Goal: Task Accomplishment & Management: Complete application form

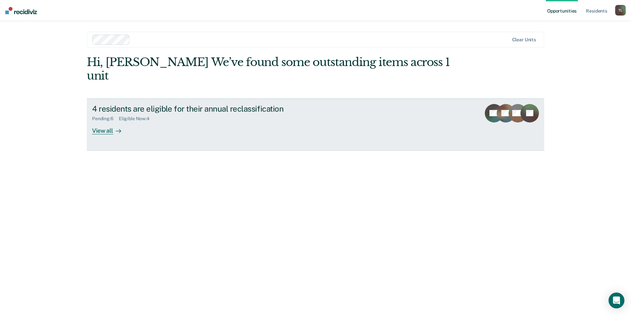
click at [105, 121] on div "View all" at bounding box center [110, 127] width 37 height 13
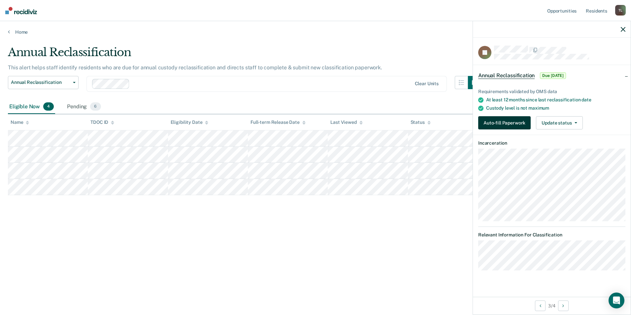
click at [510, 124] on button "Auto-fill Paperwork" at bounding box center [504, 122] width 52 height 13
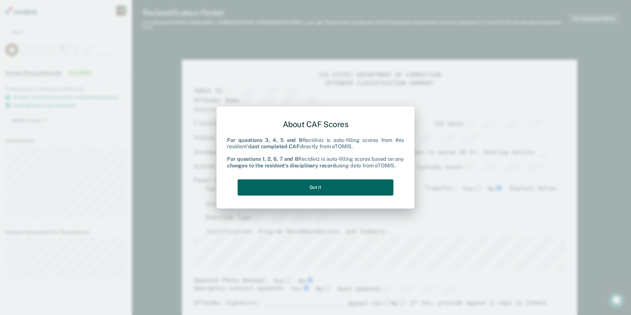
click at [314, 183] on button "Got it" at bounding box center [315, 187] width 156 height 16
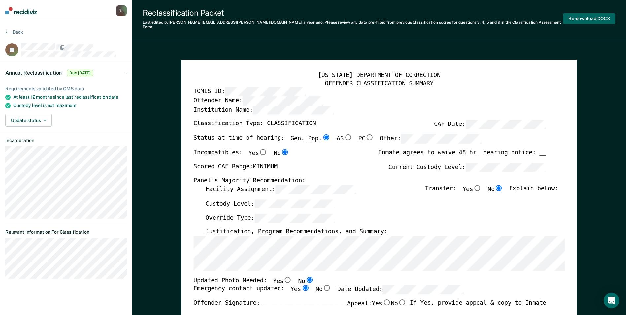
click at [581, 16] on button "Re-download DOCX" at bounding box center [589, 18] width 52 height 11
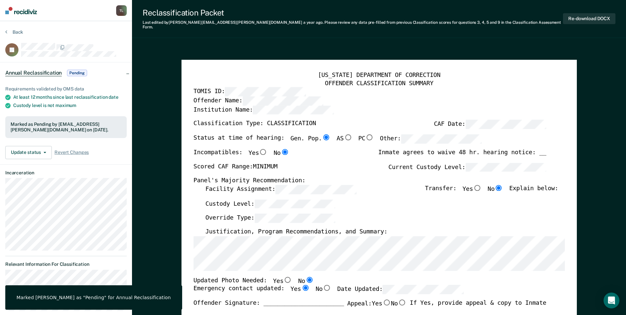
type textarea "x"
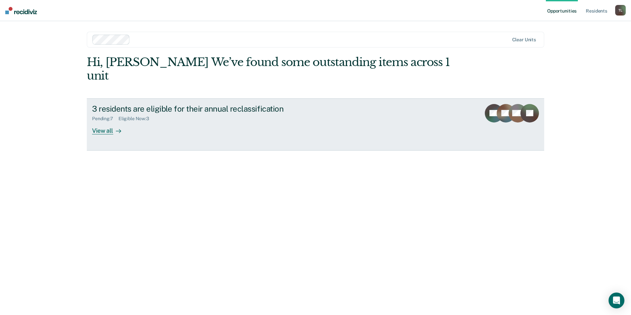
click at [106, 121] on div "View all" at bounding box center [110, 127] width 37 height 13
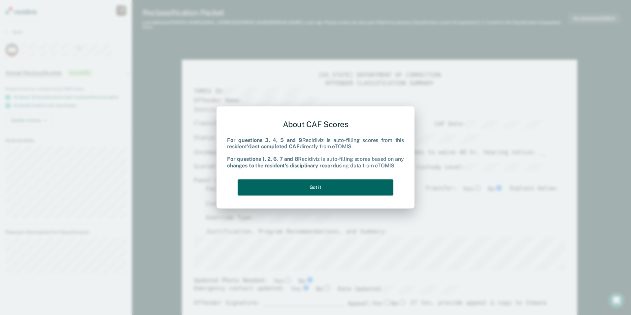
click at [317, 183] on button "Got it" at bounding box center [315, 187] width 156 height 16
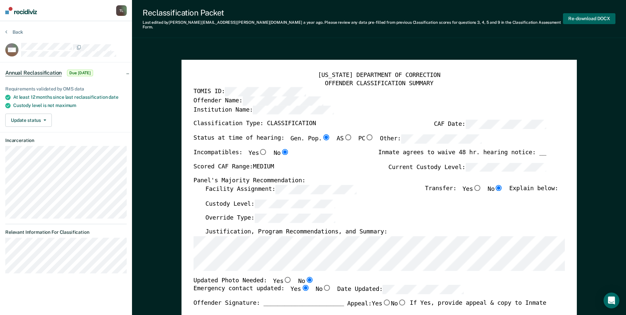
click at [590, 14] on button "Re-download DOCX" at bounding box center [589, 18] width 52 height 11
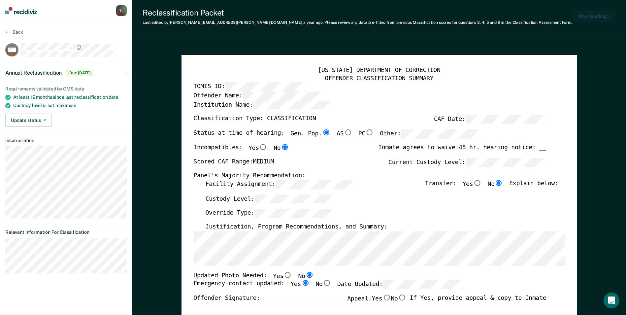
type textarea "x"
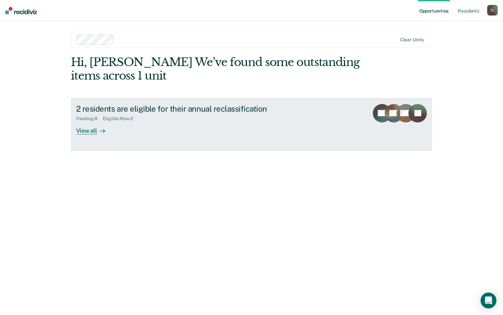
click at [89, 129] on div "View all" at bounding box center [94, 127] width 37 height 13
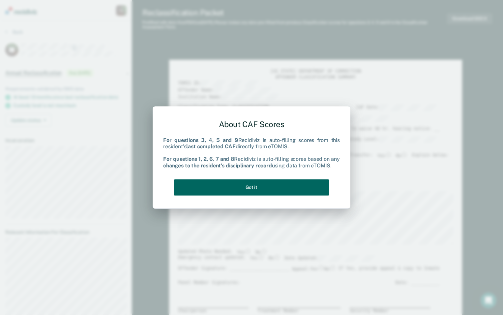
click at [248, 187] on button "Got it" at bounding box center [252, 187] width 156 height 16
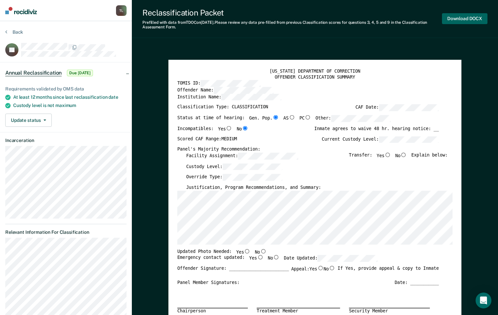
click at [467, 20] on button "Download DOCX" at bounding box center [465, 18] width 46 height 11
type textarea "x"
